Goal: Task Accomplishment & Management: Manage account settings

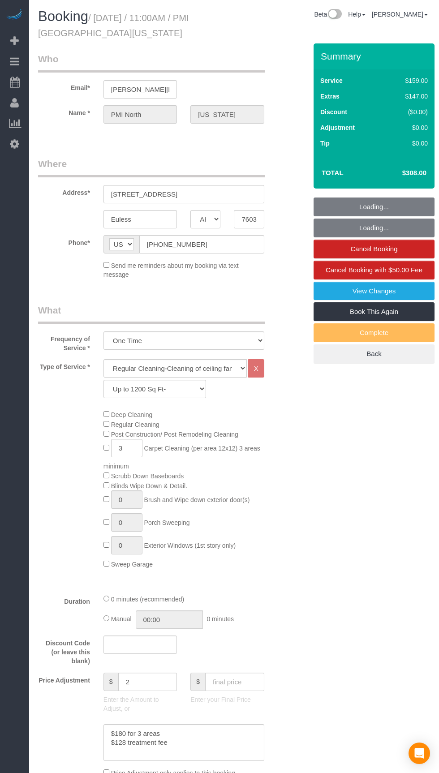
select select "[GEOGRAPHIC_DATA]"
select select "3"
select select "string:check"
select select "object:646"
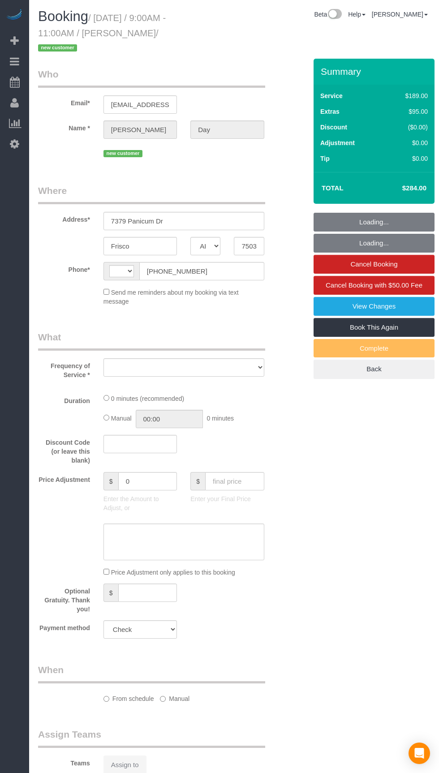
select select "[GEOGRAPHIC_DATA]"
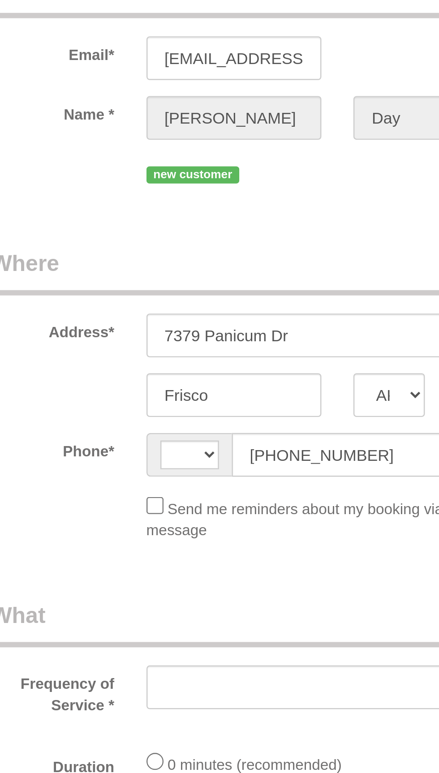
select select "string:[GEOGRAPHIC_DATA]"
select select "object:1108"
select select "3"
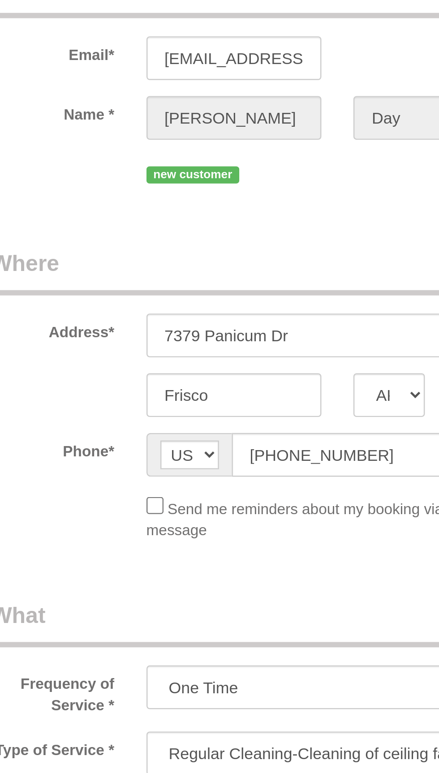
select select "object:1134"
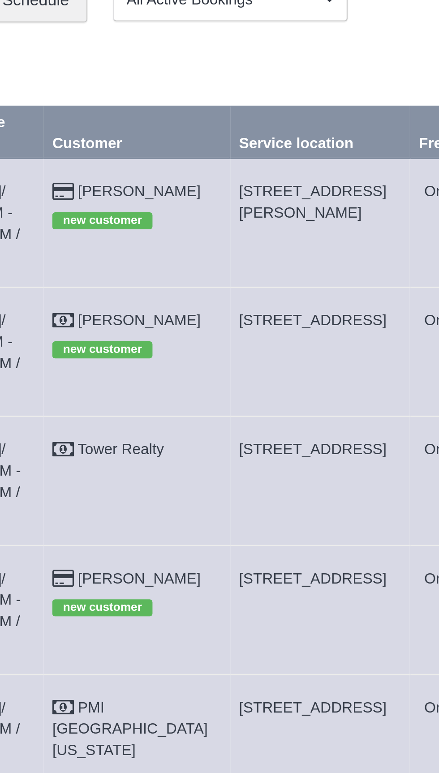
copy span "7379 Panicum Dr, Frisco, TX 75033"
